Goal: Task Accomplishment & Management: Use online tool/utility

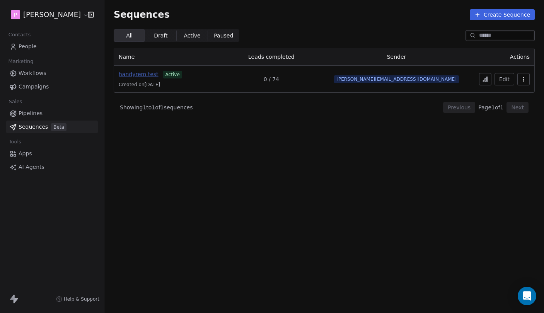
click at [137, 74] on span "handyrem test" at bounding box center [139, 74] width 40 height 6
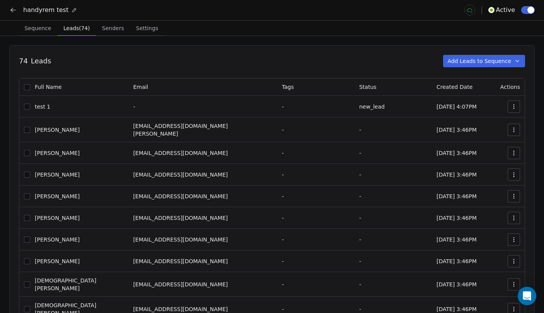
click at [75, 28] on span "Leads (74)" at bounding box center [76, 28] width 33 height 11
click at [9, 10] on button at bounding box center [13, 10] width 11 height 11
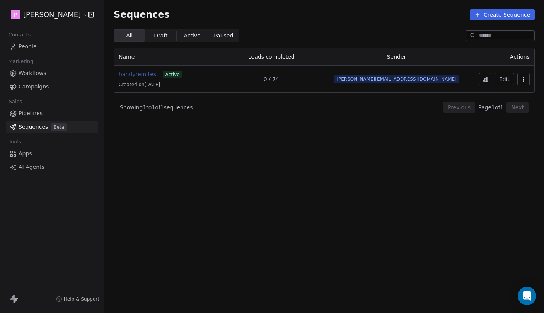
click at [144, 73] on span "handyrem test" at bounding box center [139, 74] width 40 height 6
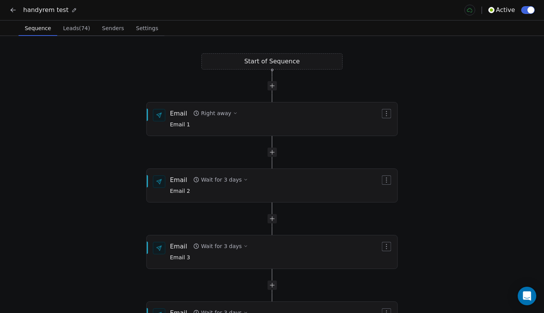
click at [20, 9] on div "handyrem test" at bounding box center [43, 9] width 68 height 9
click at [15, 9] on icon at bounding box center [13, 10] width 8 height 8
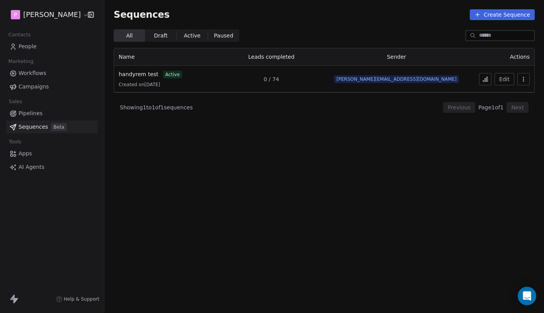
click at [486, 82] on icon at bounding box center [486, 79] width 6 height 6
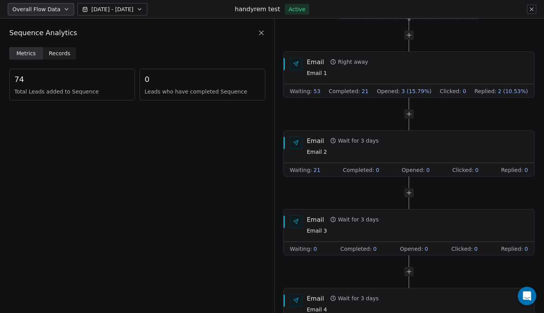
click at [262, 36] on icon at bounding box center [262, 33] width 8 height 8
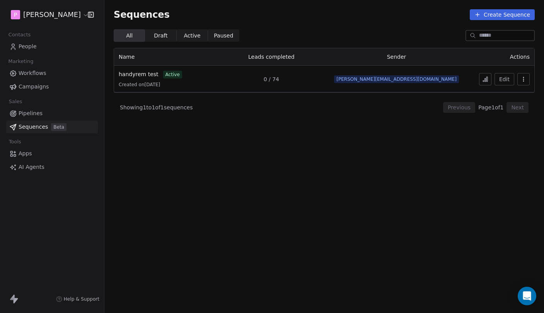
click at [488, 78] on icon at bounding box center [487, 79] width 1 height 5
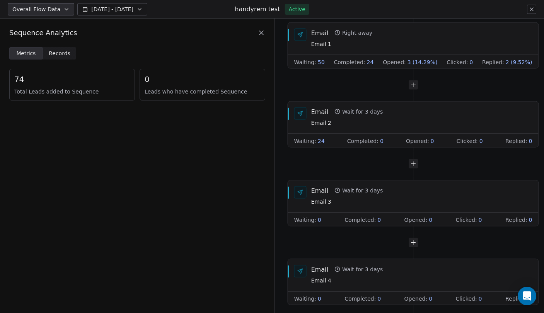
click at [260, 33] on icon at bounding box center [262, 33] width 8 height 8
